Goal: Task Accomplishment & Management: Complete application form

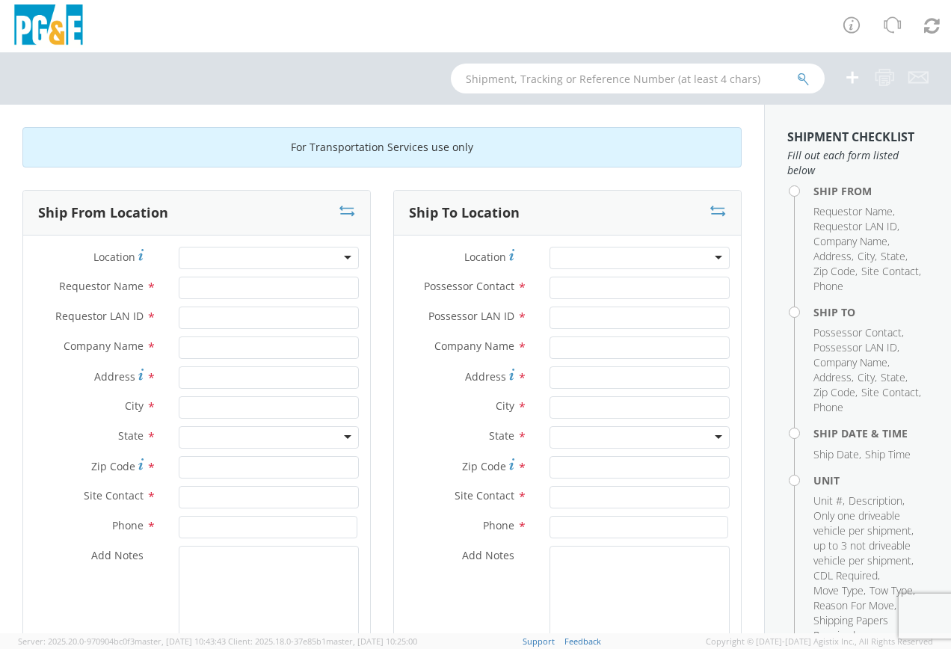
click at [239, 260] on div at bounding box center [269, 258] width 180 height 22
click at [343, 262] on div at bounding box center [269, 258] width 180 height 22
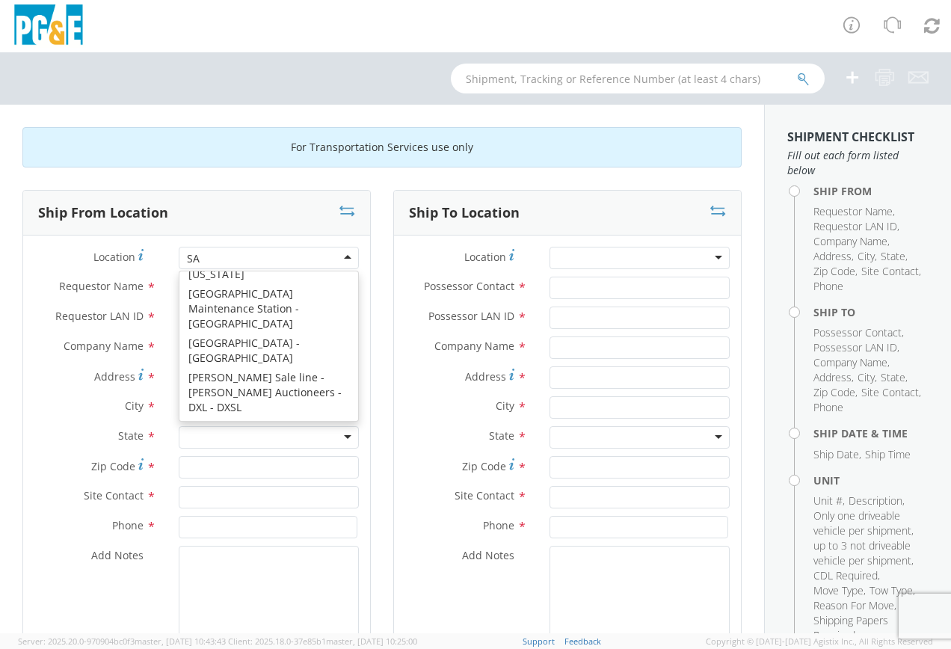
scroll to position [4, 0]
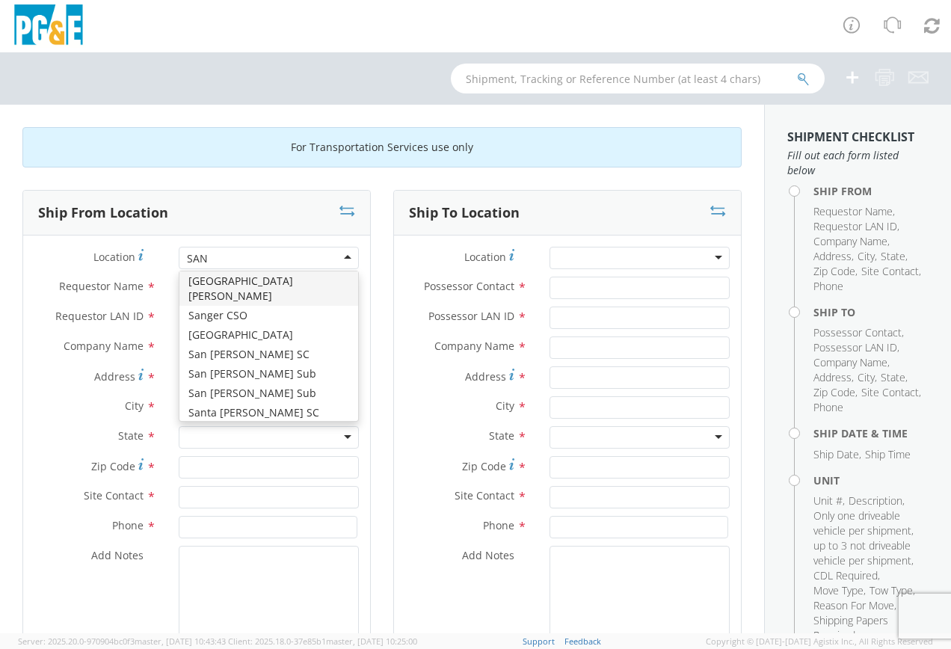
type input "SANT"
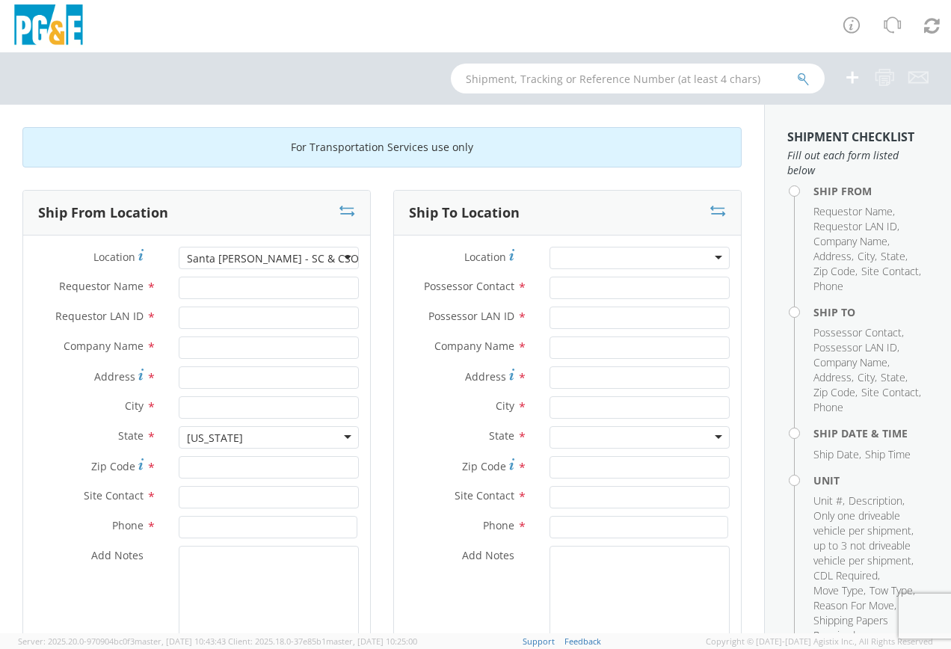
type input "PG&E"
type input "[STREET_ADDRESS]"
type input "SANTA [PERSON_NAME]"
type input "95062"
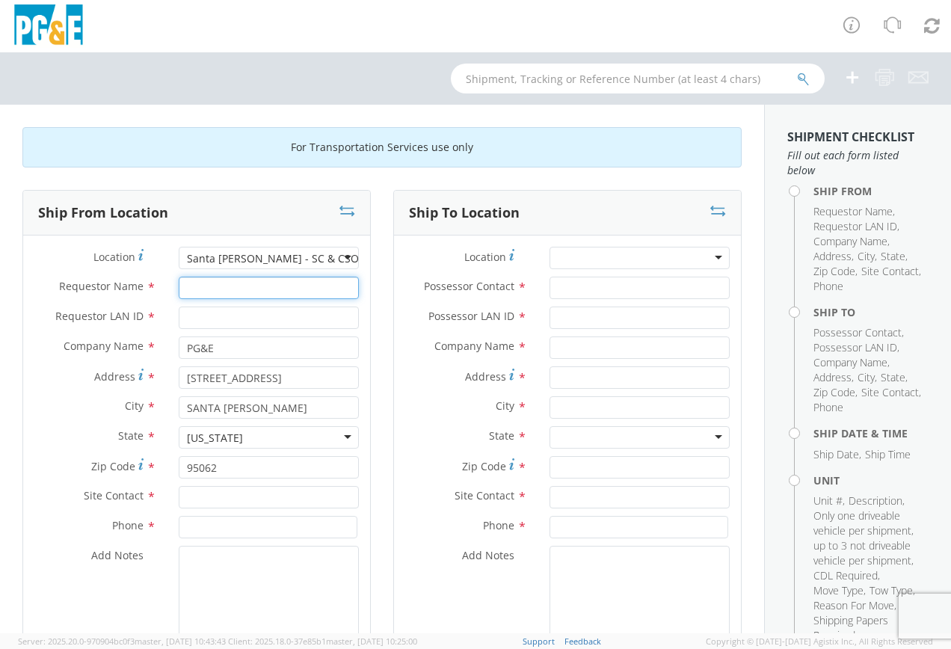
click at [217, 279] on input "Requestor Name *" at bounding box center [269, 288] width 180 height 22
type input "[PERSON_NAME]"
click at [199, 318] on input "Requestor LAN ID *" at bounding box center [269, 317] width 180 height 22
type input "TMV5"
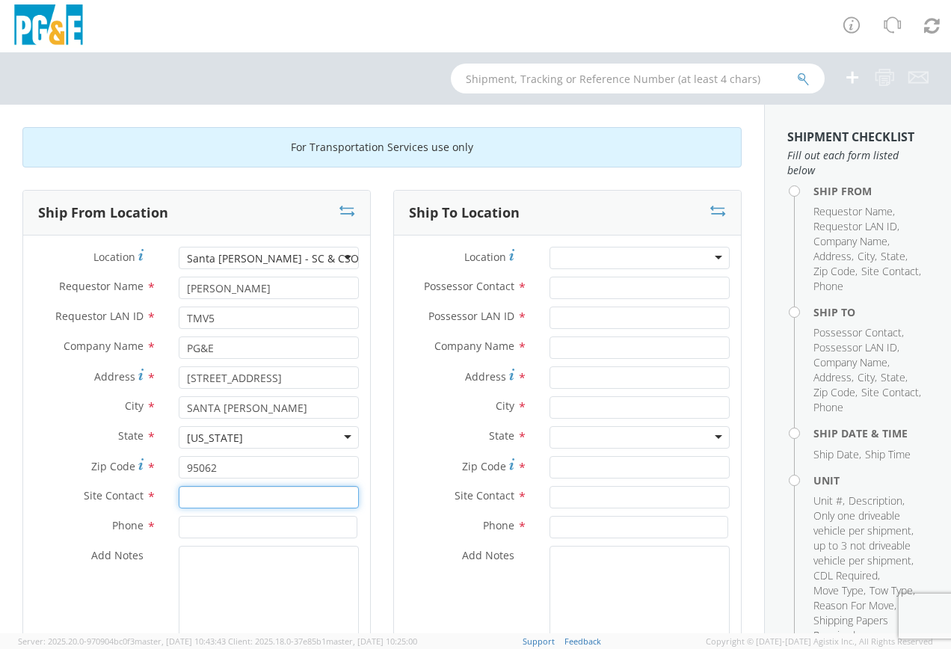
click at [244, 493] on input "text" at bounding box center [269, 497] width 180 height 22
type input "[PERSON_NAME]"
click at [285, 523] on input at bounding box center [268, 527] width 179 height 22
type input "8314793032"
click at [231, 566] on textarea "Add Notes *" at bounding box center [269, 597] width 180 height 102
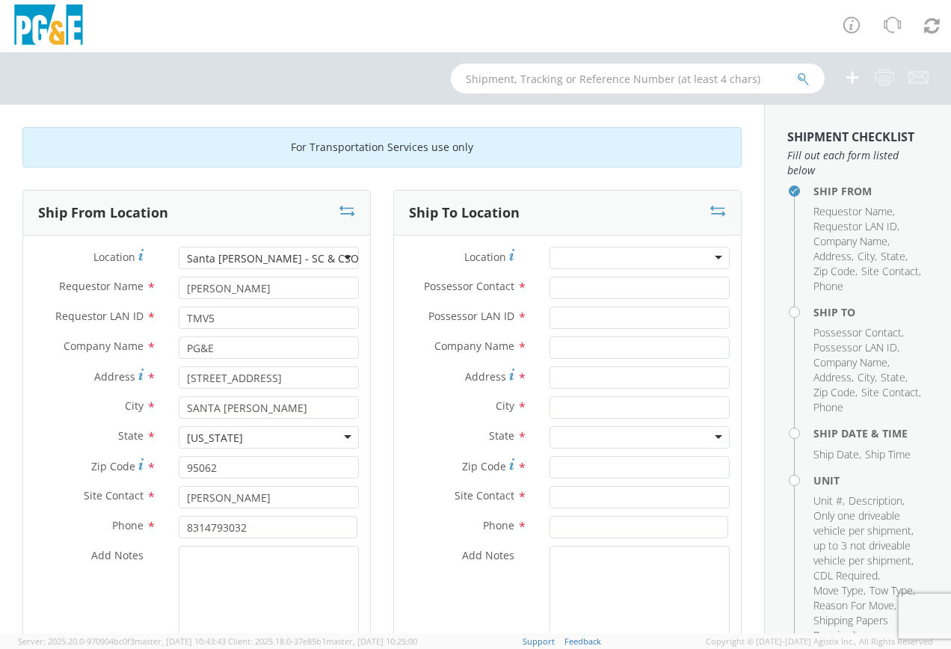
click at [614, 256] on div at bounding box center [639, 258] width 180 height 22
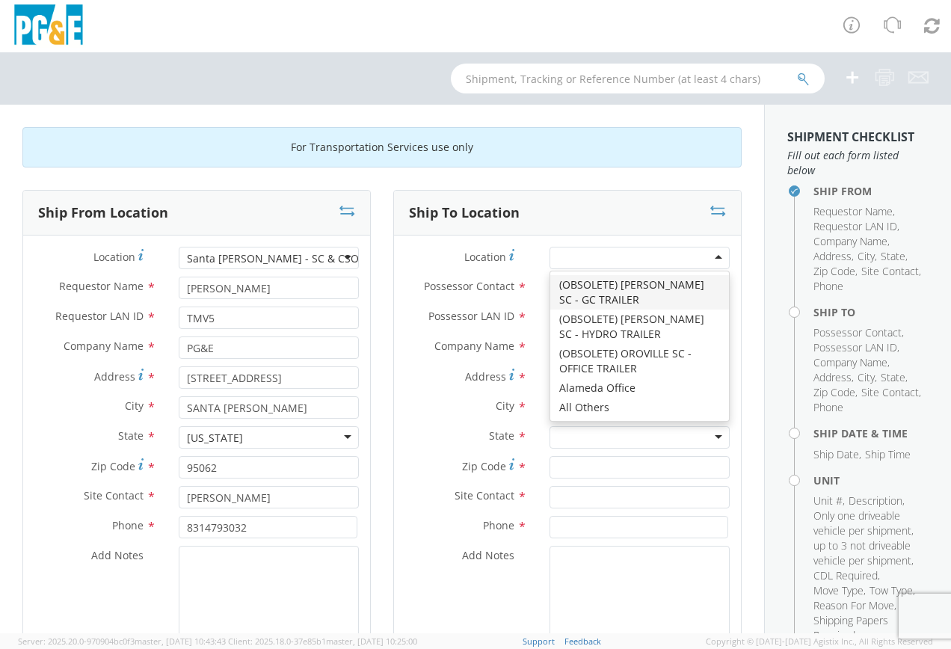
click at [734, 286] on div "Ship To Location Location * (OBSOLETE) [GEOGRAPHIC_DATA] SC - GC TRAILER (OBSOL…" at bounding box center [567, 437] width 371 height 495
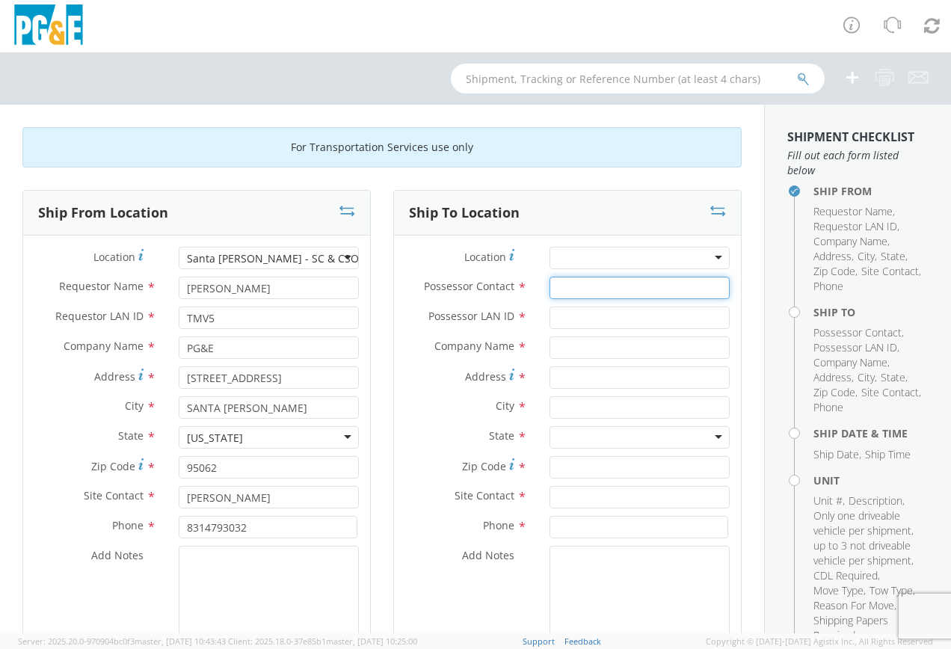
click at [623, 287] on input "Possessor Contact *" at bounding box center [639, 288] width 180 height 22
click at [601, 318] on input "Possessor LAN ID *" at bounding box center [639, 317] width 180 height 22
click at [585, 291] on input "KY" at bounding box center [639, 288] width 180 height 22
type input "K"
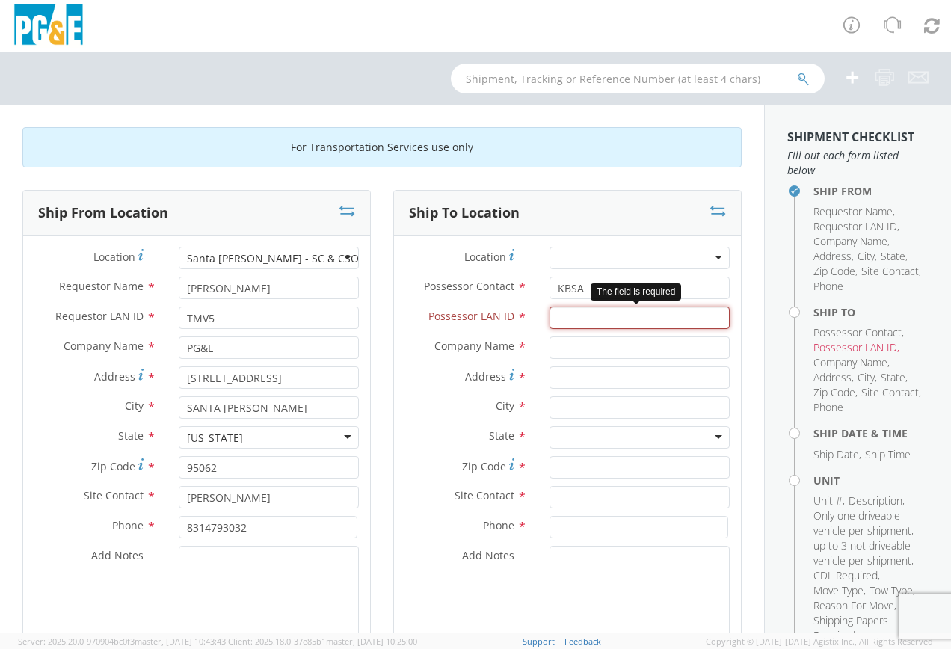
click at [578, 316] on input "Possessor LAN ID *" at bounding box center [639, 317] width 180 height 22
click at [593, 294] on input "KBSA" at bounding box center [639, 288] width 180 height 22
click at [603, 278] on input "KBSA" at bounding box center [639, 288] width 180 height 22
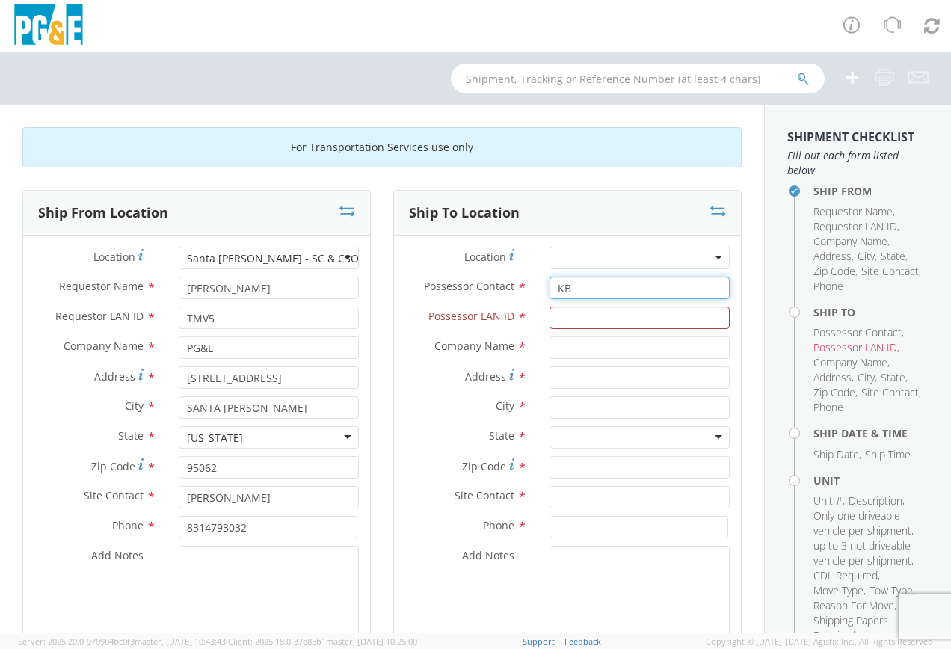
type input "K"
type input "[PERSON_NAME]"
click at [614, 320] on input "Possessor LAN ID *" at bounding box center [639, 317] width 180 height 22
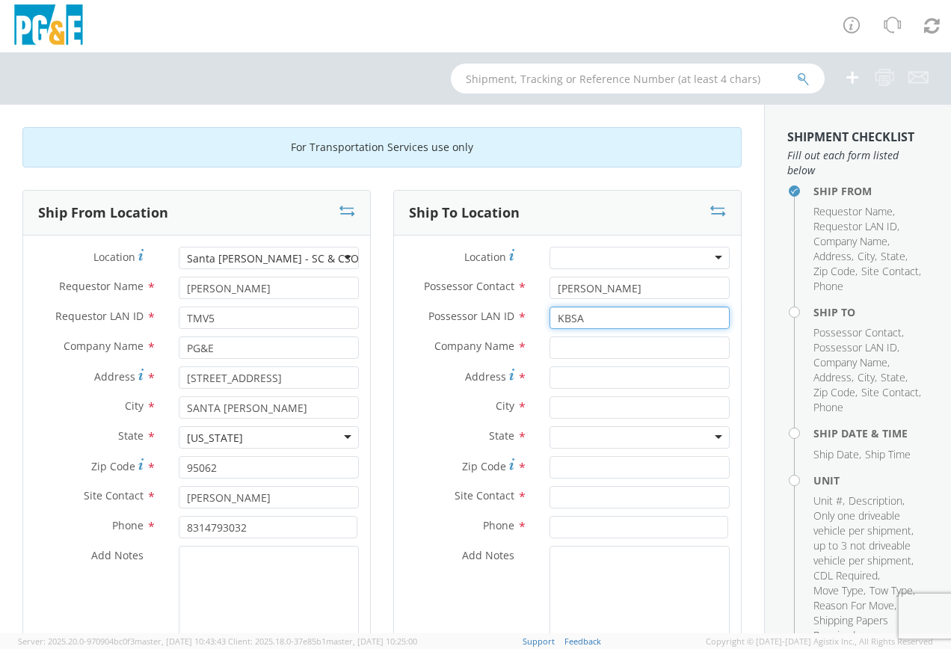
type input "KBSA"
click at [580, 348] on input "text" at bounding box center [639, 347] width 180 height 22
type input "PGE"
click at [596, 373] on input "Address *" at bounding box center [639, 377] width 180 height 22
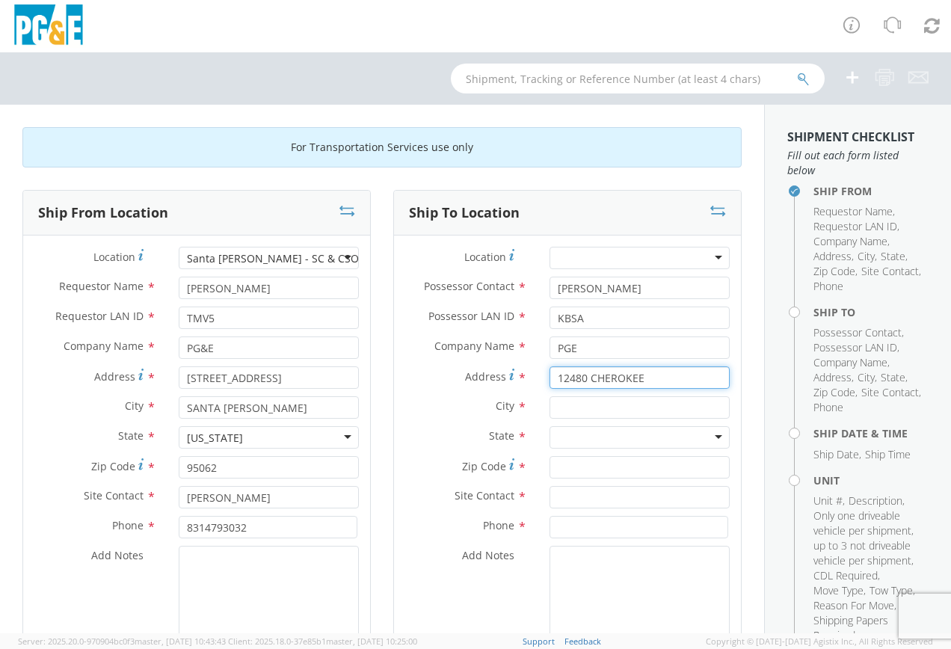
type input "12480 CHEROKEE"
click at [593, 405] on input "text" at bounding box center [639, 407] width 180 height 22
click at [592, 407] on input "text" at bounding box center [639, 407] width 180 height 22
type input "GALT"
click at [572, 433] on div at bounding box center [639, 437] width 180 height 22
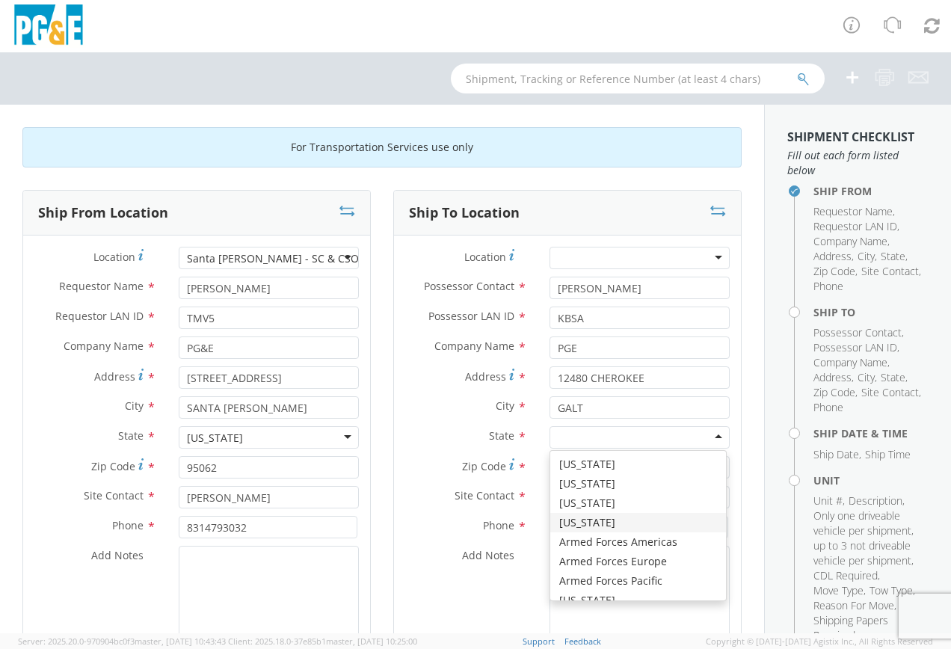
scroll to position [75, 0]
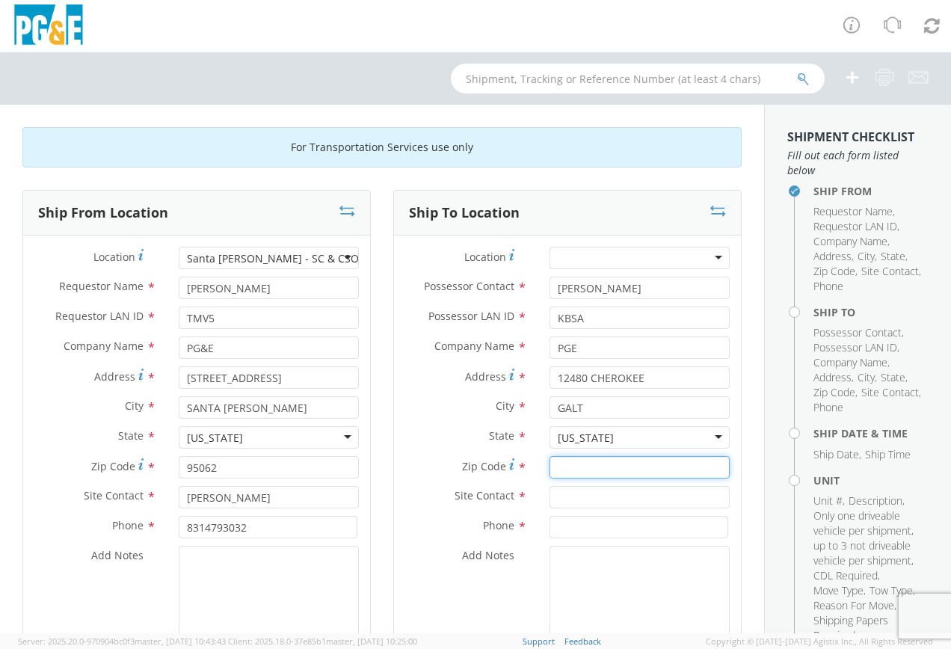
click at [569, 467] on input "Zip Code *" at bounding box center [639, 467] width 180 height 22
type input "95632"
click at [577, 504] on input "text" at bounding box center [639, 497] width 180 height 22
type input "[PERSON_NAME]"
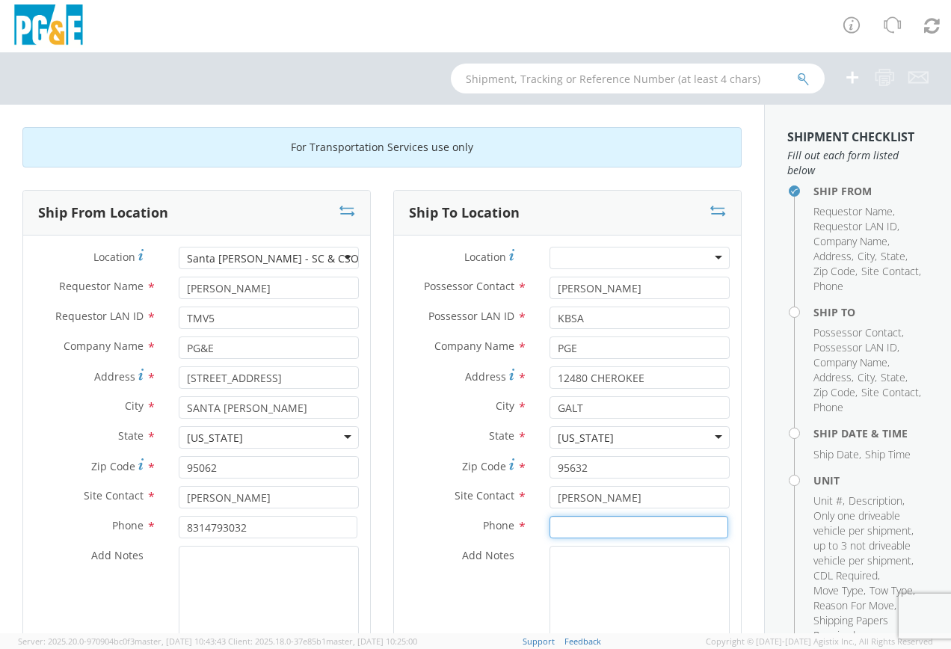
click at [611, 521] on input at bounding box center [638, 527] width 179 height 22
type input "2097478807"
click at [603, 564] on textarea "Add Notes *" at bounding box center [639, 597] width 180 height 102
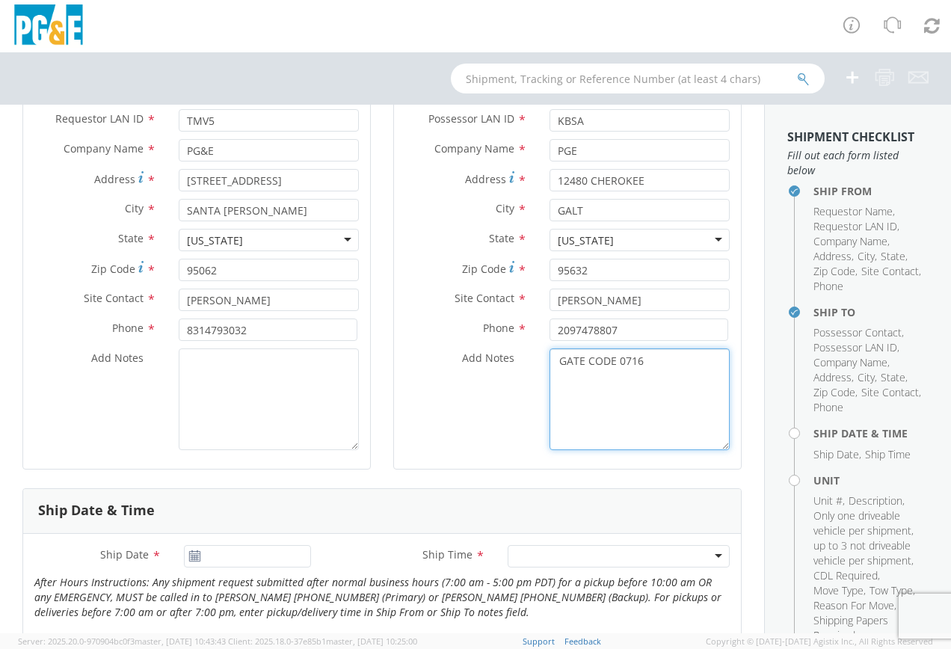
scroll to position [224, 0]
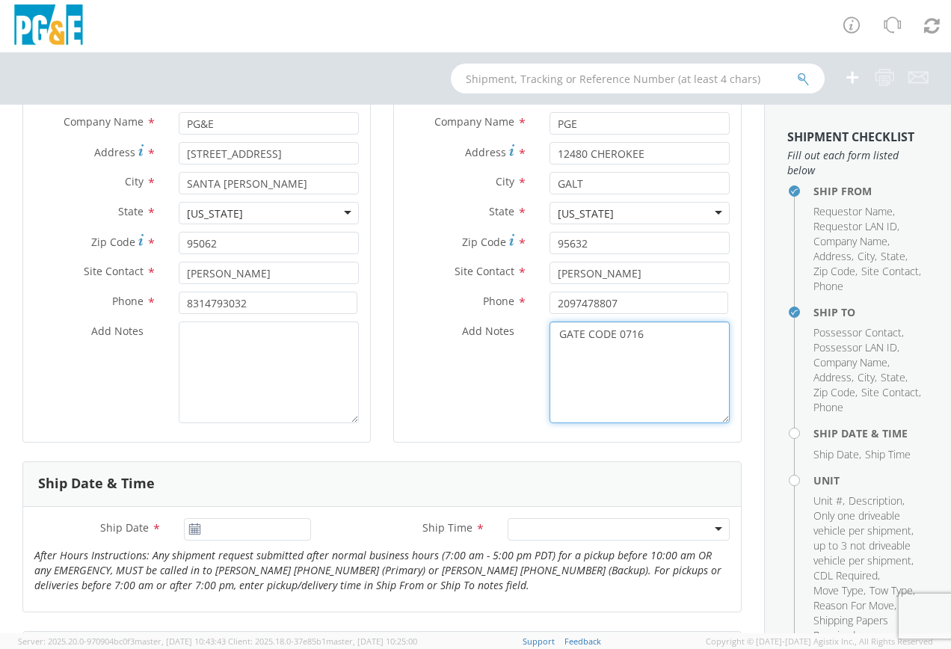
type textarea "GATE CODE 0716"
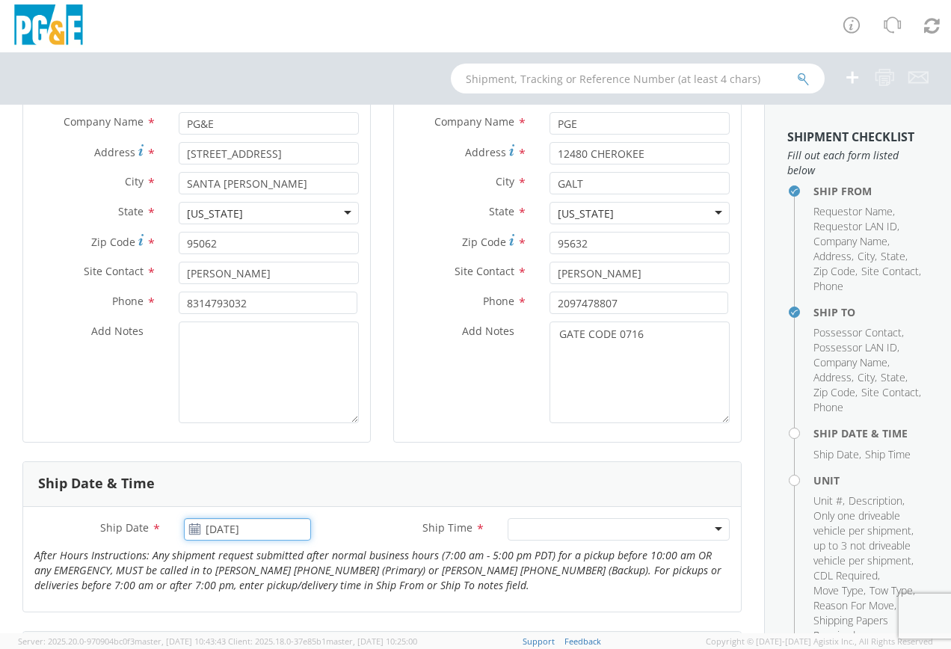
click at [263, 531] on input "[DATE]" at bounding box center [247, 529] width 127 height 22
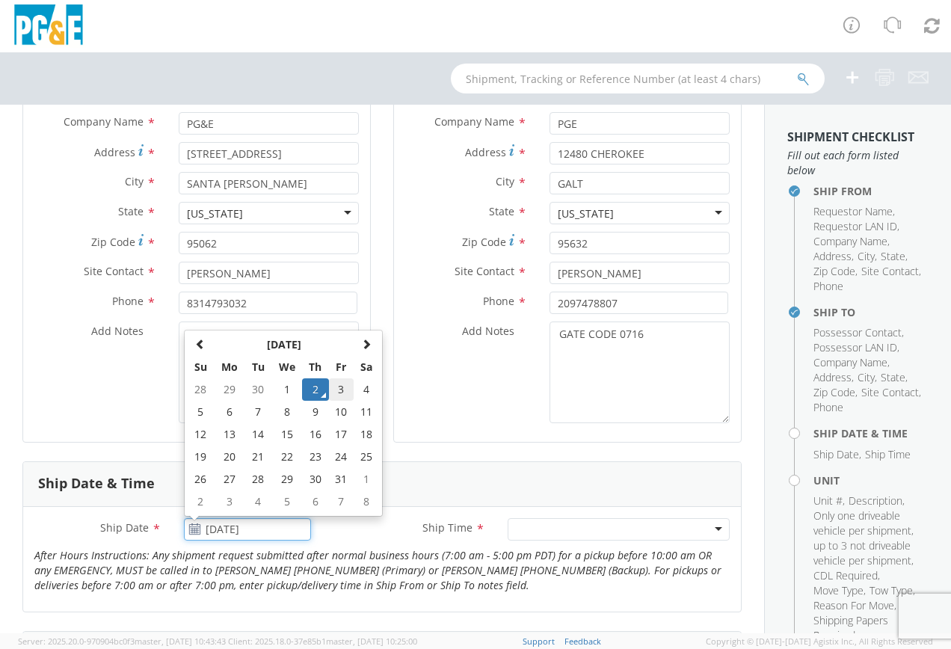
click at [330, 392] on td "3" at bounding box center [341, 389] width 25 height 22
type input "[DATE]"
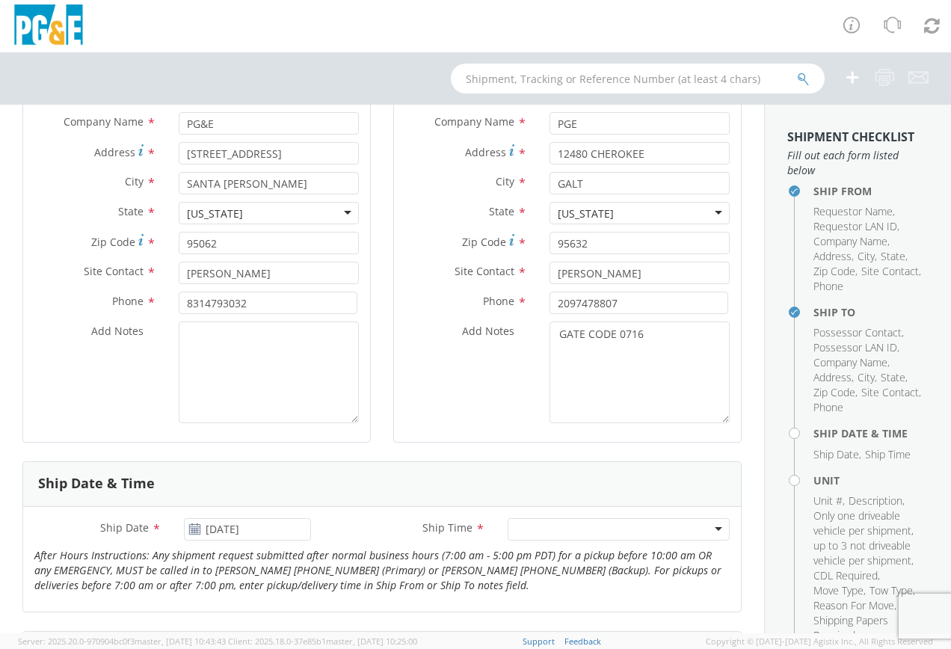
click at [519, 532] on div at bounding box center [618, 529] width 222 height 22
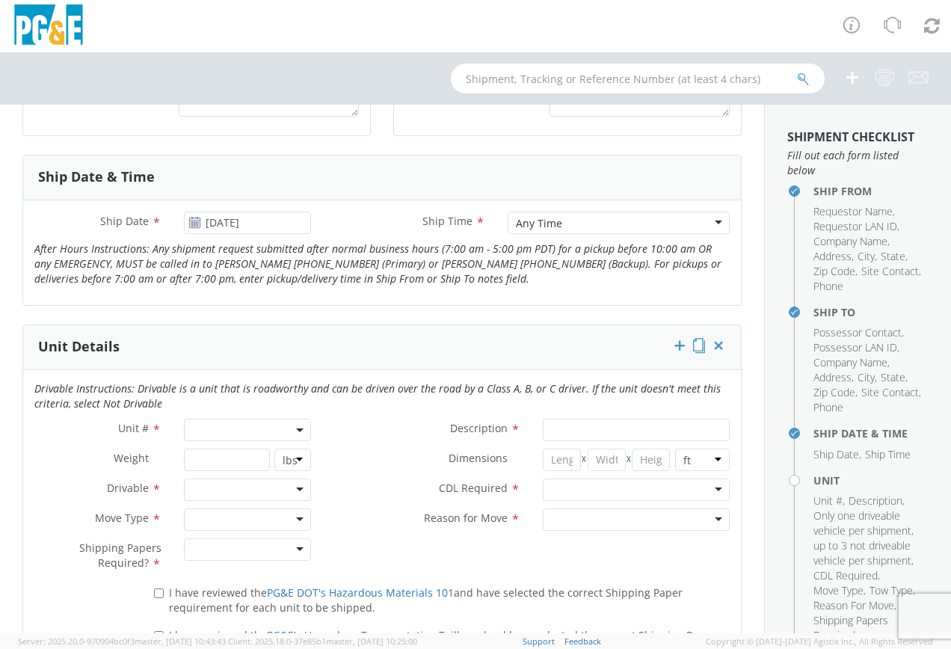
scroll to position [598, 0]
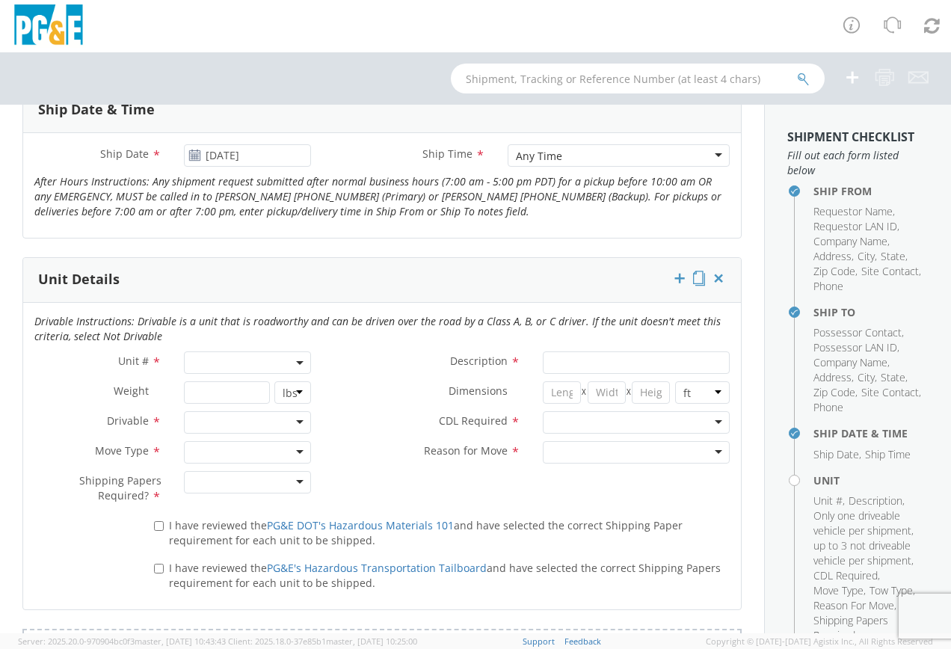
click at [296, 362] on b at bounding box center [299, 363] width 7 height 4
click at [231, 382] on input "search" at bounding box center [246, 387] width 117 height 22
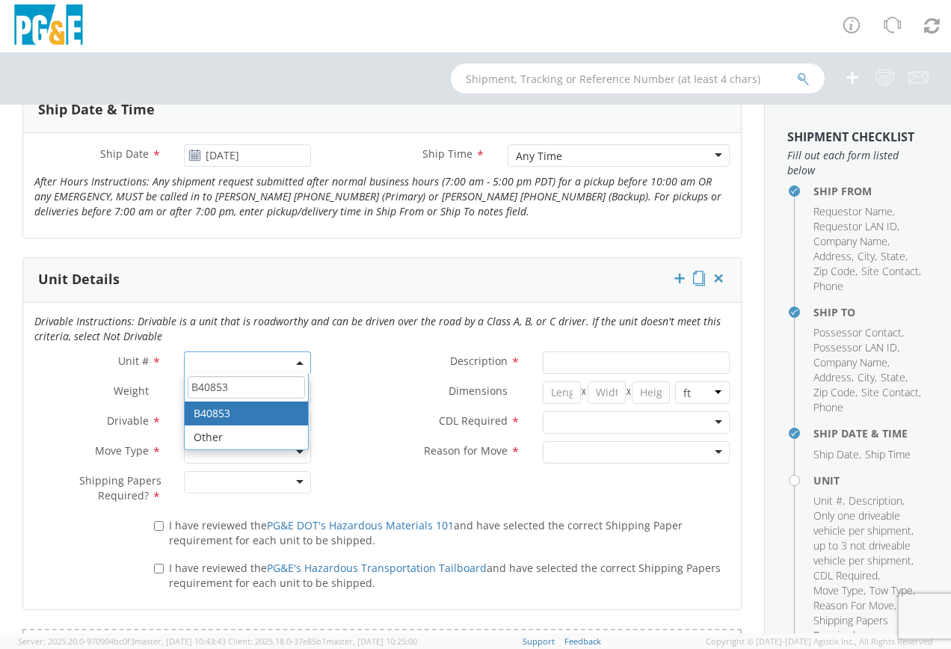
type input "B40853"
type input "TRUCK; GAS TAPPING W/CRANE 6X4"
type input "56000"
select select "B40853"
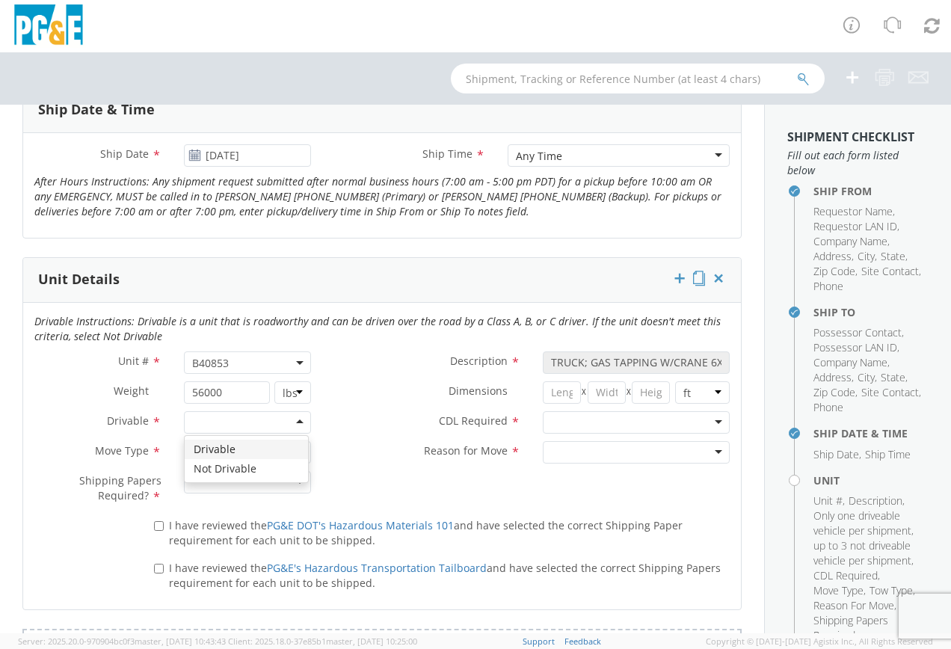
click at [212, 423] on div at bounding box center [247, 422] width 127 height 22
click at [220, 449] on div at bounding box center [247, 452] width 127 height 22
click at [226, 489] on div at bounding box center [247, 482] width 127 height 22
click at [154, 525] on input "I have reviewed the PG&E DOT's Hazardous Materials 101 and have selected the co…" at bounding box center [159, 526] width 10 height 10
checkbox input "true"
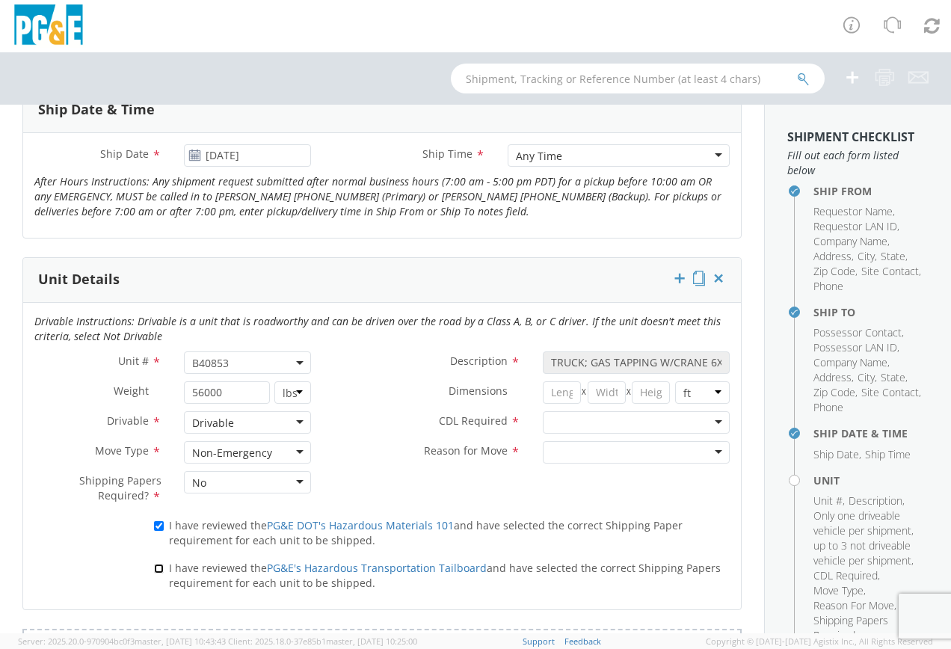
click at [161, 569] on input "I have reviewed the PG&E's Hazardous Transportation Tailboard and have selected…" at bounding box center [159, 568] width 10 height 10
checkbox input "true"
click at [612, 423] on div at bounding box center [636, 422] width 187 height 22
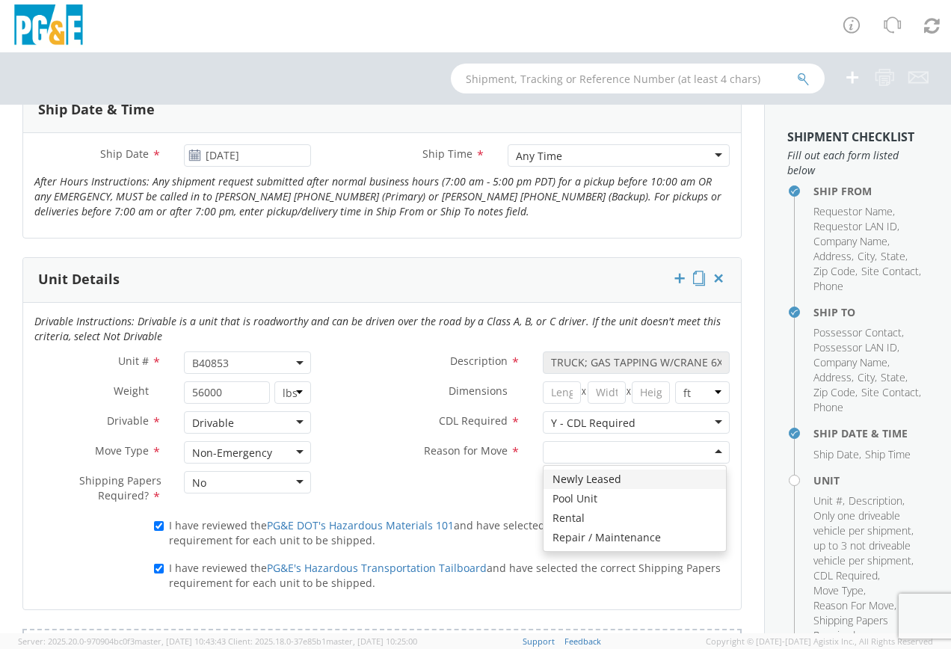
click at [622, 454] on div at bounding box center [636, 452] width 187 height 22
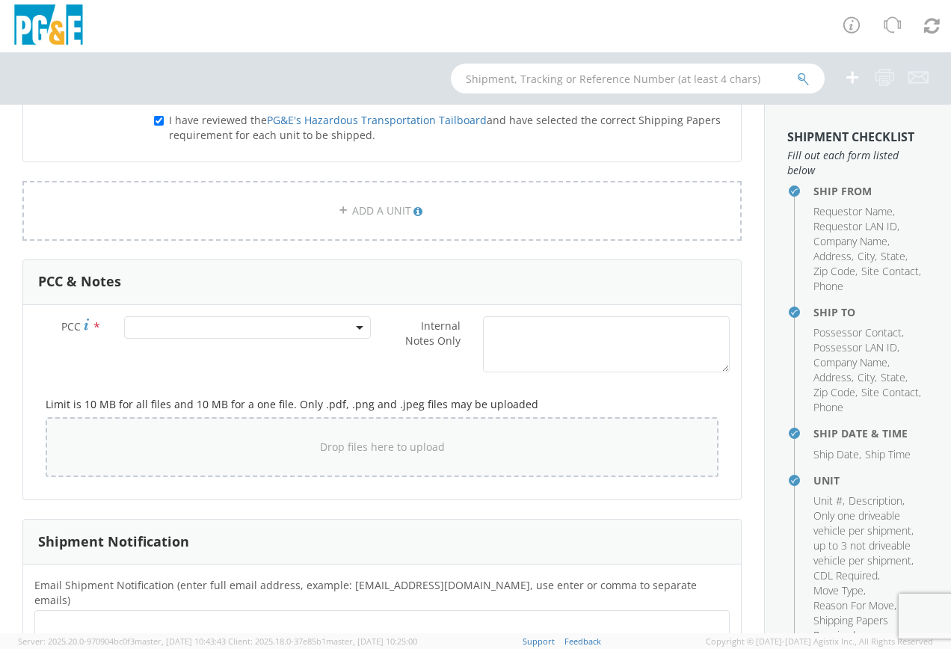
scroll to position [1046, 0]
click at [356, 325] on b at bounding box center [359, 327] width 7 height 4
click at [247, 345] on input "number" at bounding box center [245, 351] width 235 height 22
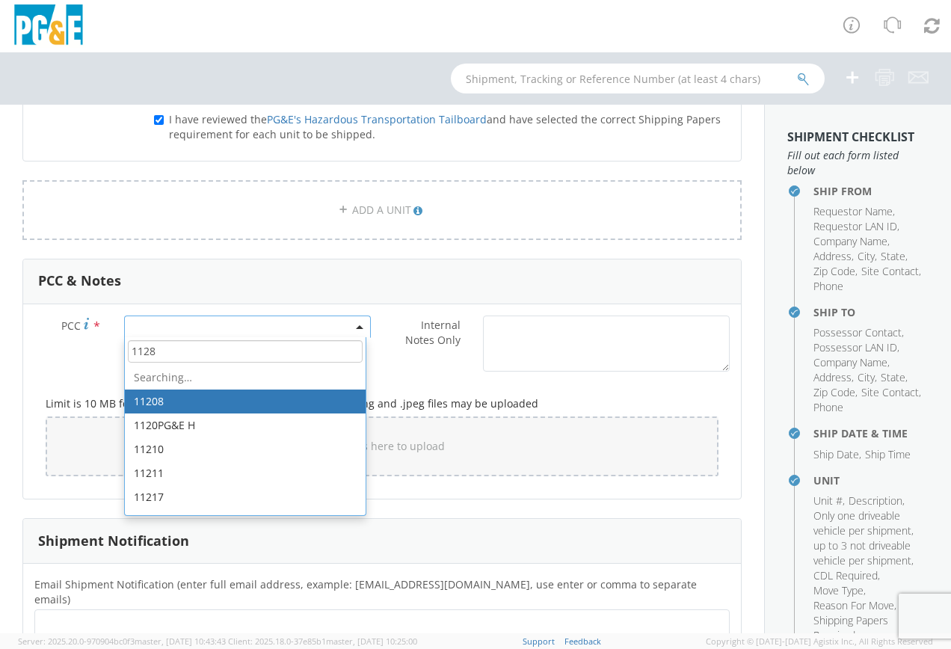
type input "11284"
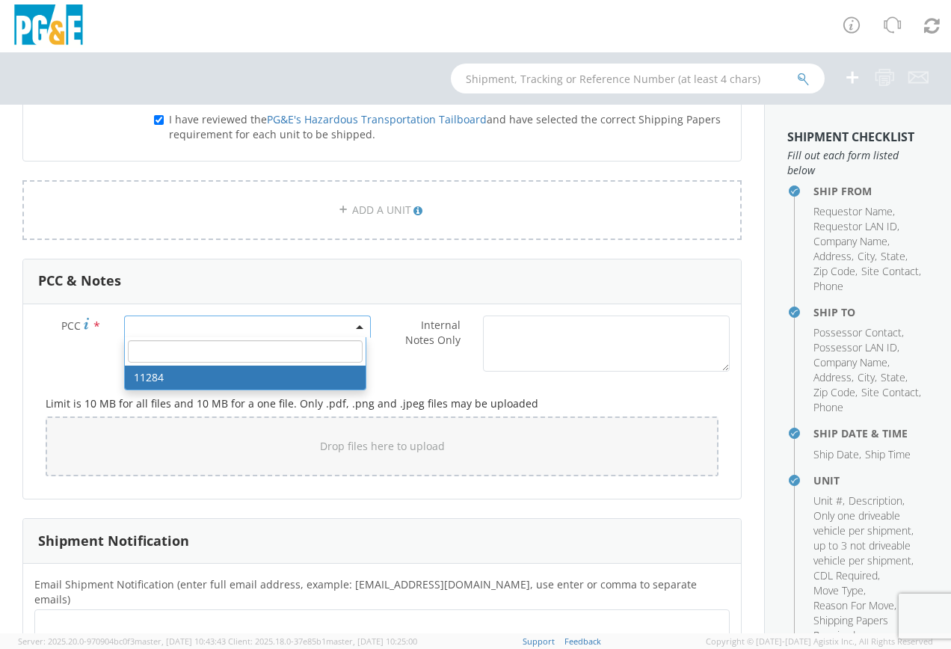
click at [316, 488] on div "PCC * 11284 Internal Notes Only * Limit is 10 MB for all files and 10 MB for a …" at bounding box center [381, 401] width 717 height 194
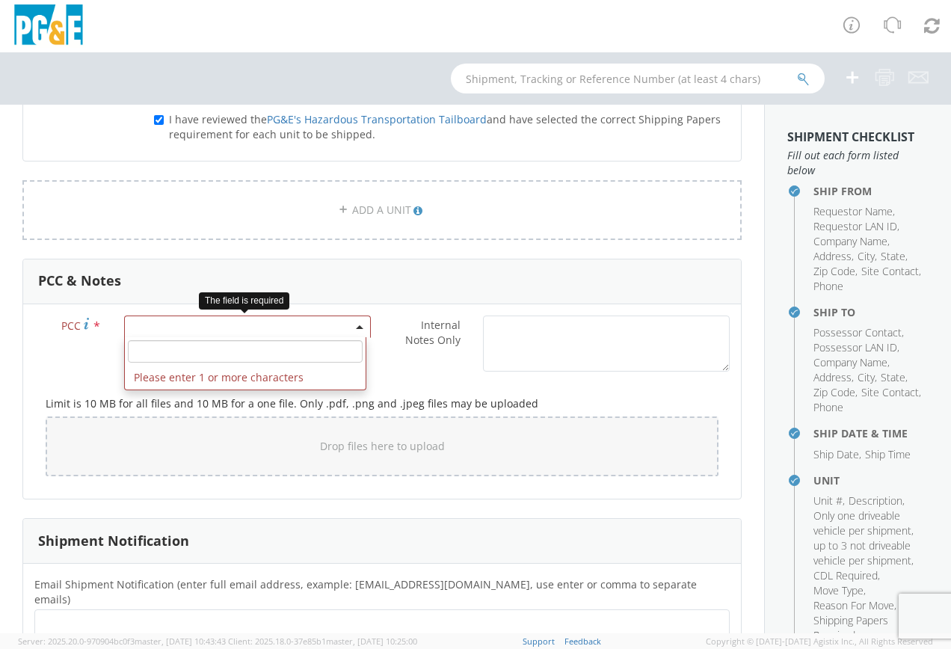
click at [180, 321] on span at bounding box center [247, 326] width 247 height 22
click at [167, 354] on input "number" at bounding box center [245, 351] width 235 height 22
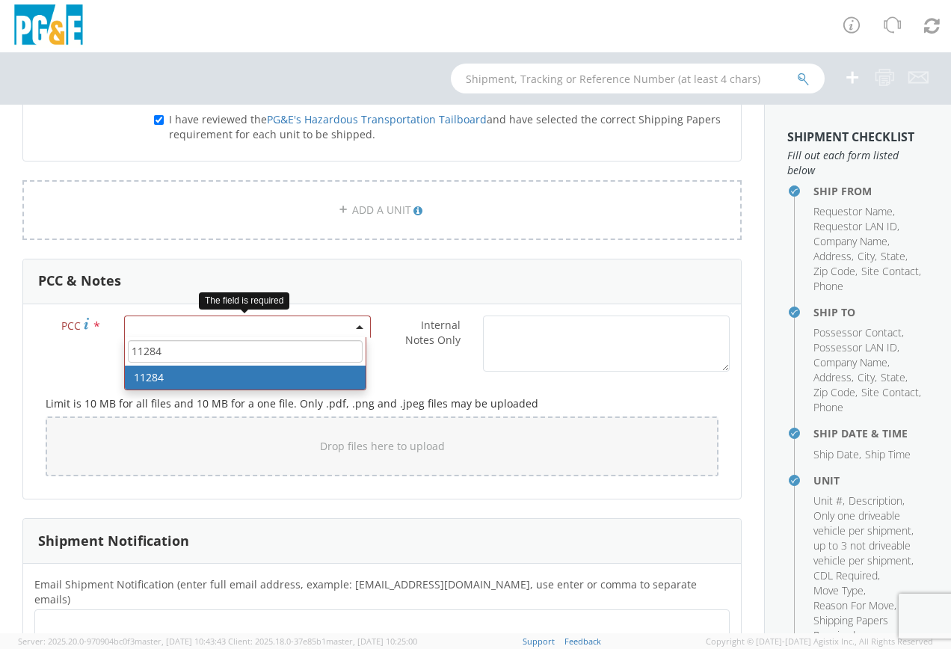
type input "11284"
select select "11284"
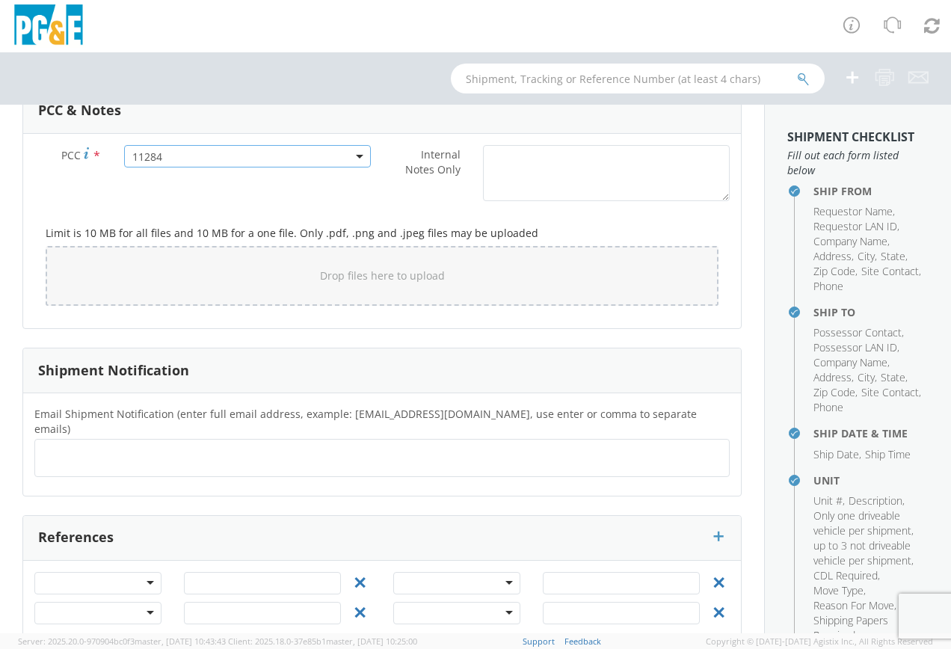
scroll to position [1231, 0]
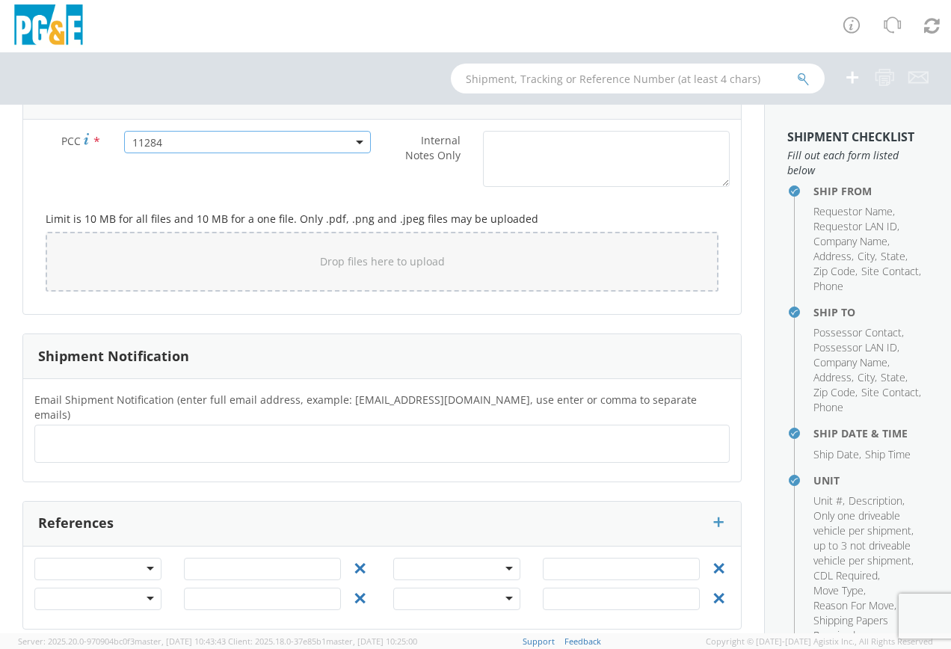
click at [87, 431] on ul at bounding box center [382, 443] width 682 height 25
type input "[EMAIL_ADDRESS][DOMAIN_NAME]"
click at [141, 431] on ul at bounding box center [382, 443] width 682 height 25
type input "[EMAIL_ADDRESS][DOMAIN_NAME]"
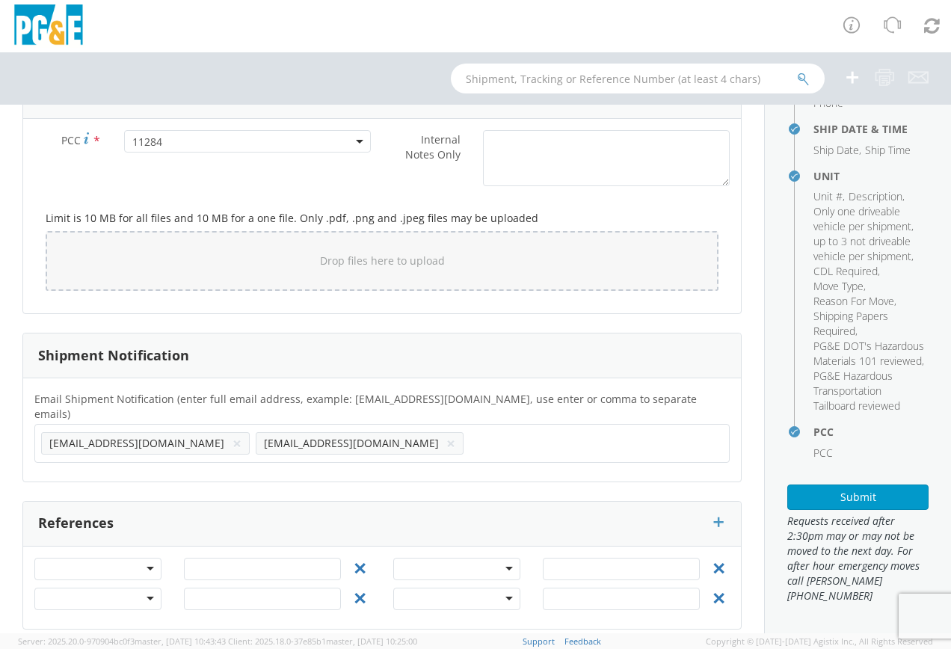
scroll to position [334, 0]
click at [838, 498] on button "Submit" at bounding box center [857, 496] width 141 height 25
